Goal: Information Seeking & Learning: Learn about a topic

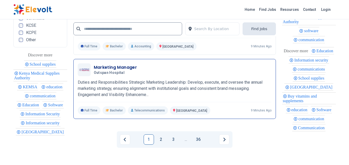
scroll to position [1190, 0]
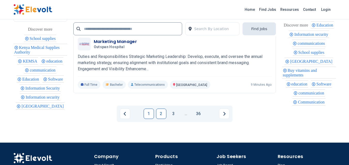
click at [163, 109] on link "2" at bounding box center [161, 114] width 10 height 10
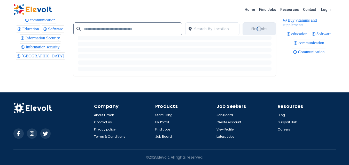
scroll to position [0, 0]
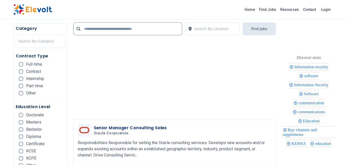
scroll to position [774, 0]
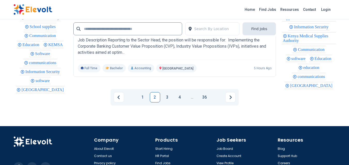
scroll to position [1213, 0]
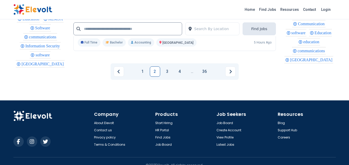
click at [166, 71] on link "3" at bounding box center [167, 72] width 10 height 10
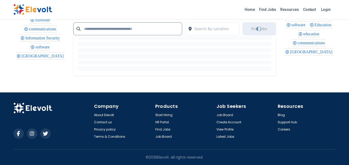
scroll to position [0, 0]
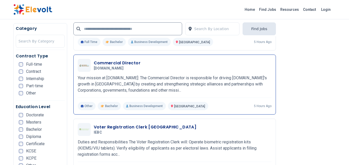
scroll to position [361, 0]
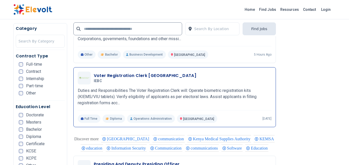
click at [144, 75] on h3 "Voter Registration Clerk [GEOGRAPHIC_DATA]" at bounding box center [145, 76] width 103 height 6
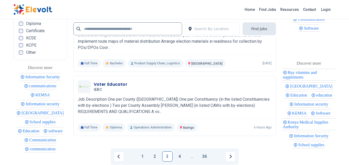
scroll to position [1187, 0]
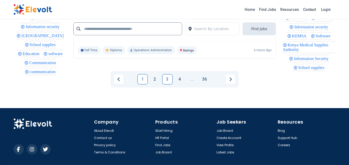
click at [143, 82] on link "1" at bounding box center [142, 79] width 10 height 10
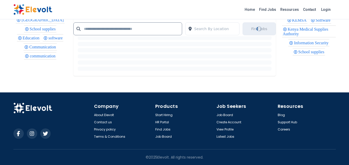
scroll to position [0, 0]
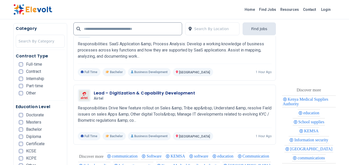
scroll to position [1007, 0]
